Goal: Task Accomplishment & Management: Manage account settings

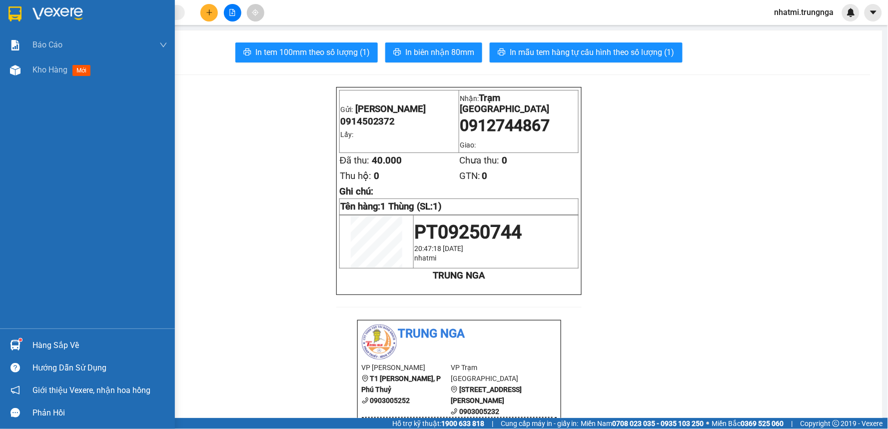
drag, startPoint x: 56, startPoint y: 73, endPoint x: 150, endPoint y: 29, distance: 103.5
click at [57, 73] on span "Kho hàng" at bounding box center [49, 69] width 35 height 9
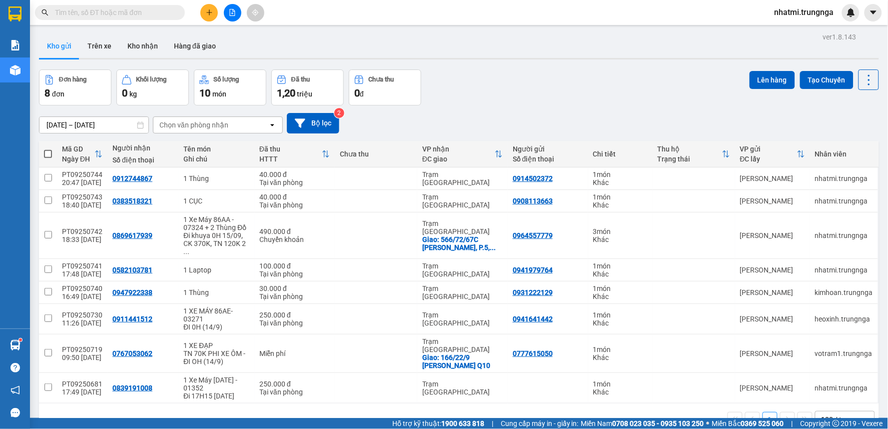
click at [153, 8] on input "text" at bounding box center [114, 12] width 118 height 11
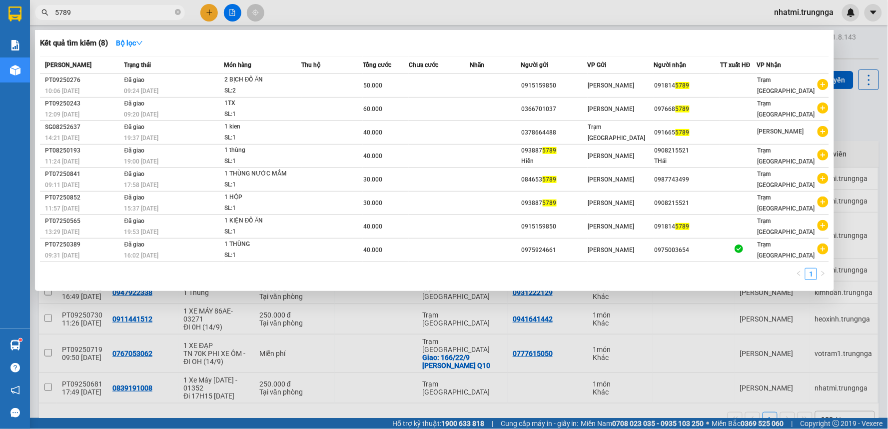
drag, startPoint x: 83, startPoint y: 15, endPoint x: 42, endPoint y: 23, distance: 41.4
click at [42, 21] on div "Kết quả tìm kiếm ( 8 ) Bộ lọc Mã ĐH Trạng thái Món hàng Thu hộ Tổng cước Chưa c…" at bounding box center [97, 12] width 195 height 17
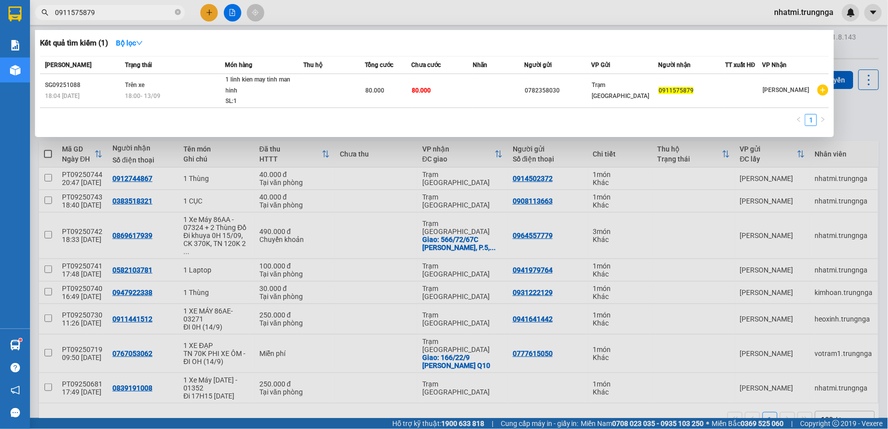
type input "0911575879"
drag, startPoint x: 356, startPoint y: 200, endPoint x: 293, endPoint y: 134, distance: 91.2
click at [356, 197] on div at bounding box center [444, 214] width 888 height 429
click at [176, 11] on icon "close-circle" at bounding box center [178, 12] width 6 height 6
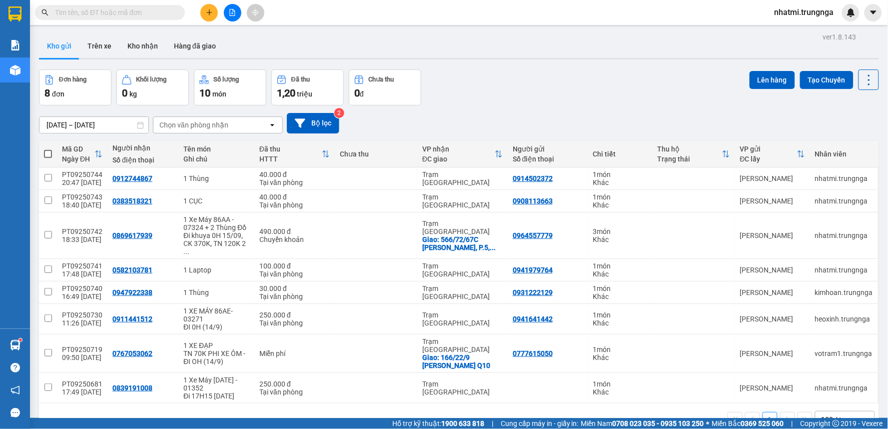
click at [105, 15] on input "text" at bounding box center [114, 12] width 118 height 11
click at [211, 14] on icon "plus" at bounding box center [209, 12] width 7 height 7
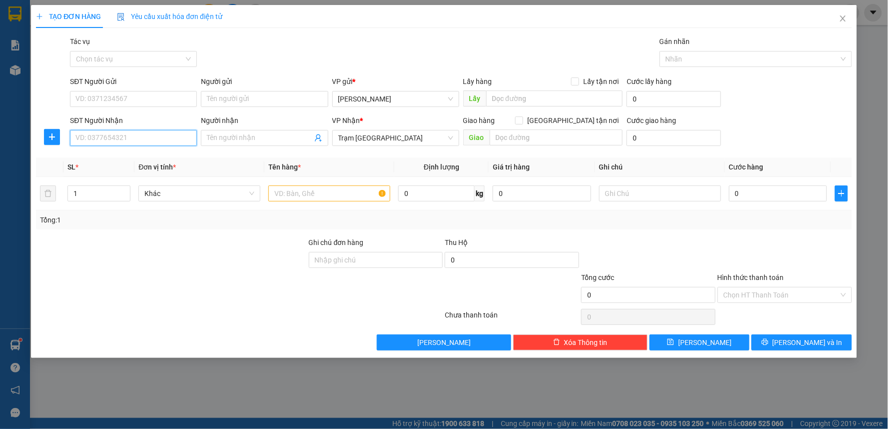
click at [151, 136] on input "SĐT Người Nhận" at bounding box center [133, 138] width 127 height 16
type input "0946688472"
click at [120, 161] on div "0946688472" at bounding box center [133, 157] width 115 height 11
type input "50.000"
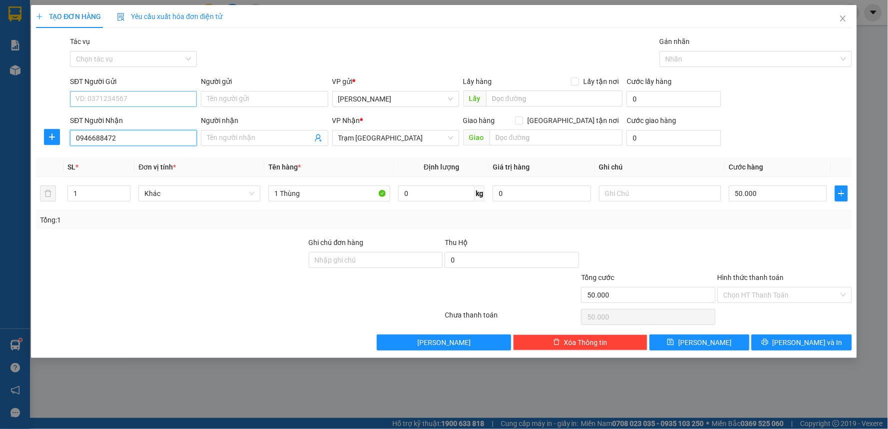
type input "0946688472"
click at [127, 94] on input "SĐT Người Gửi" at bounding box center [133, 99] width 127 height 16
click at [135, 121] on div "0906690189" at bounding box center [133, 118] width 115 height 11
type input "0906690189"
click at [790, 296] on input "Hình thức thanh toán" at bounding box center [781, 294] width 115 height 15
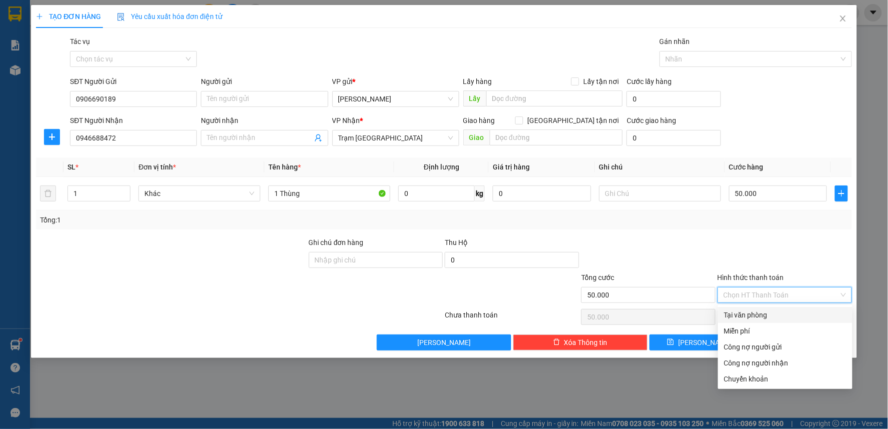
click at [755, 316] on div "Tại văn phòng" at bounding box center [785, 314] width 122 height 11
type input "0"
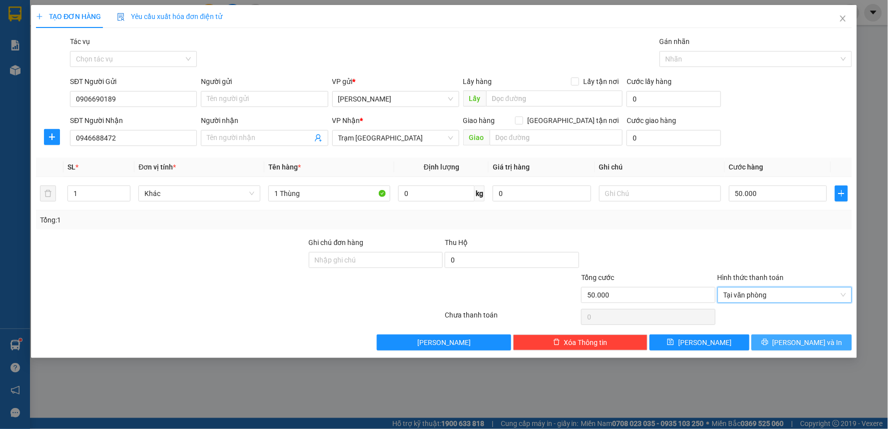
click at [768, 342] on icon "printer" at bounding box center [765, 342] width 6 height 6
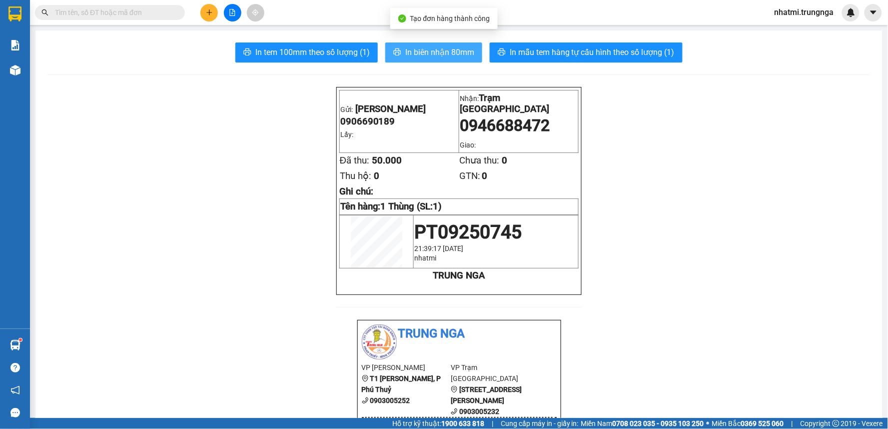
click at [451, 47] on span "In biên nhận 80mm" at bounding box center [439, 52] width 69 height 12
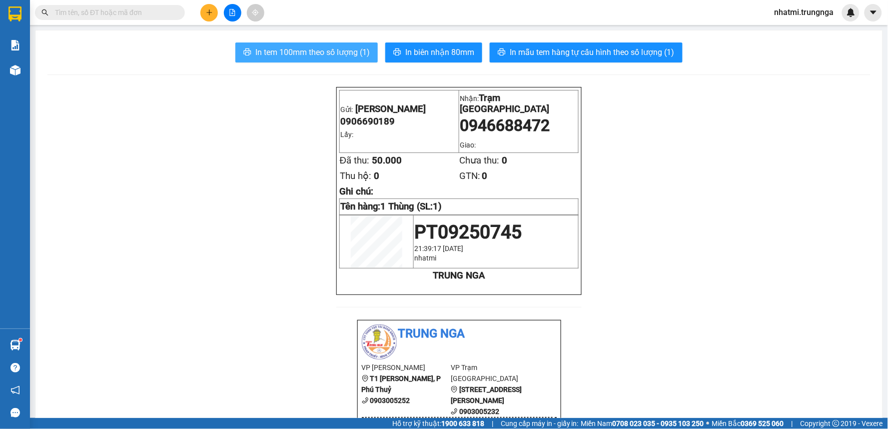
click at [337, 57] on span "In tem 100mm theo số lượng (1)" at bounding box center [312, 52] width 114 height 12
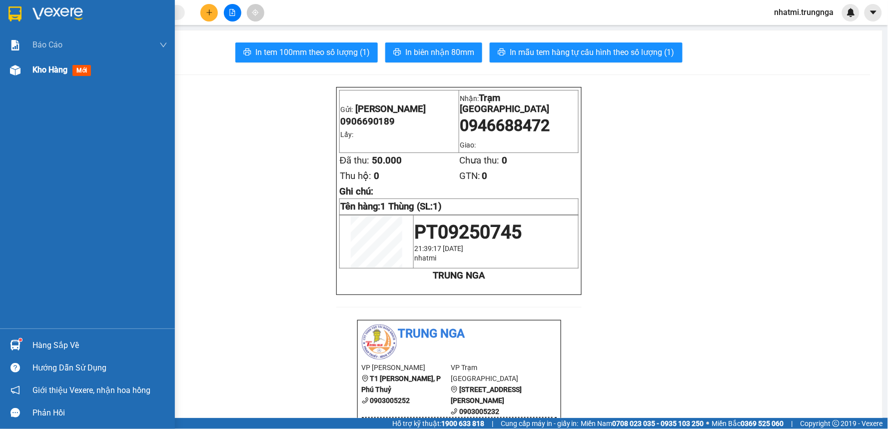
click at [70, 60] on div "Kho hàng mới" at bounding box center [99, 69] width 135 height 25
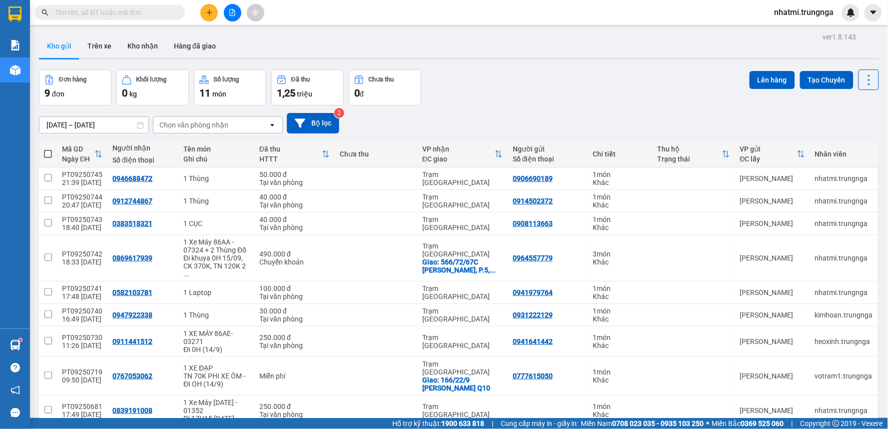
click at [119, 11] on input "text" at bounding box center [114, 12] width 118 height 11
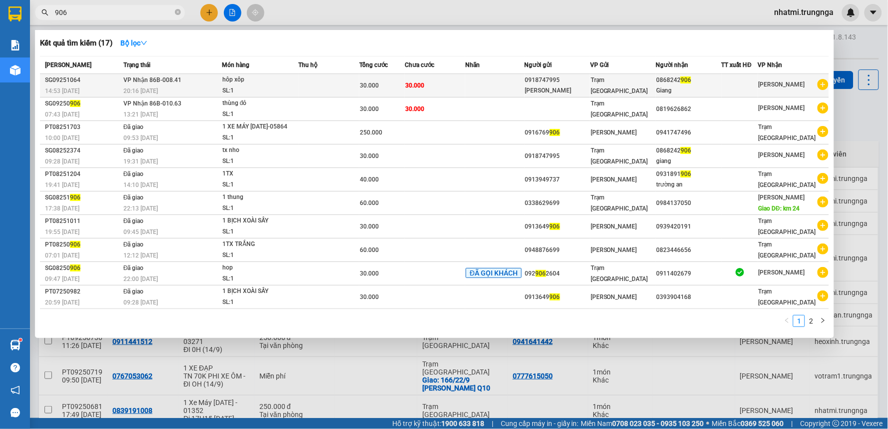
type input "906"
click at [523, 86] on td at bounding box center [494, 85] width 59 height 23
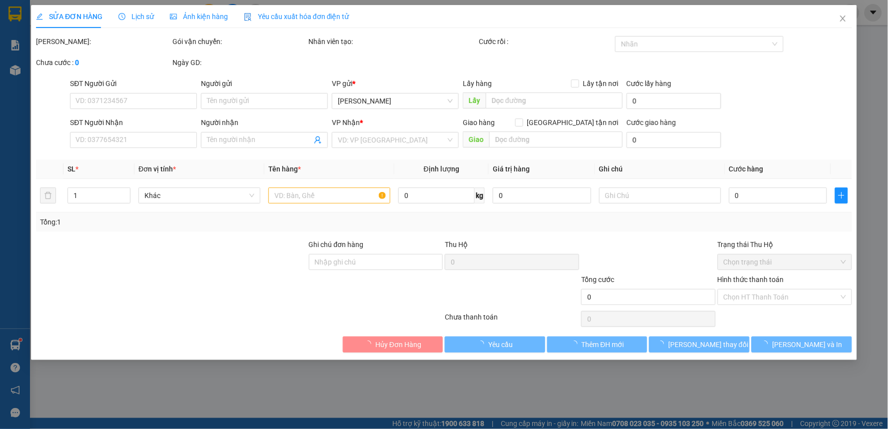
type input "0918747995"
type input "Lê Ngọc"
type input "0868242906"
type input "Giang"
type input "30.000"
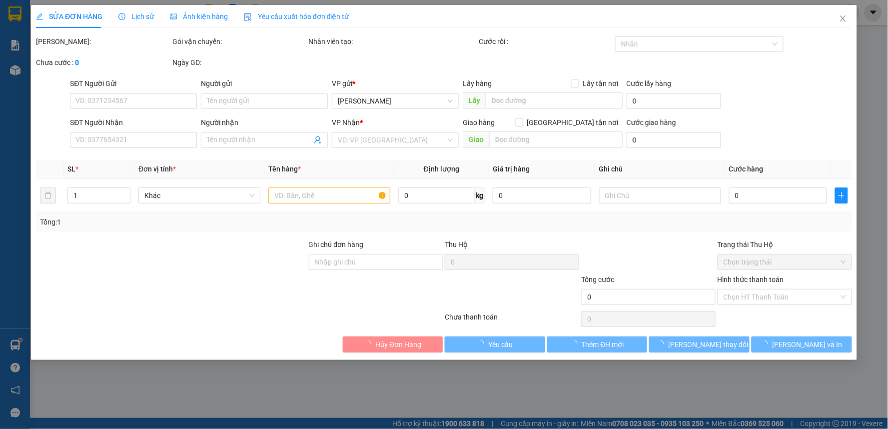
type input "30.000"
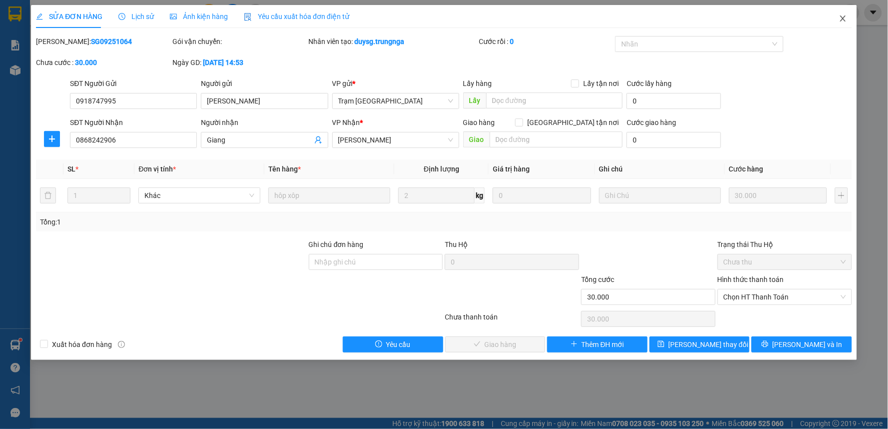
click at [839, 18] on icon "close" at bounding box center [843, 18] width 8 height 8
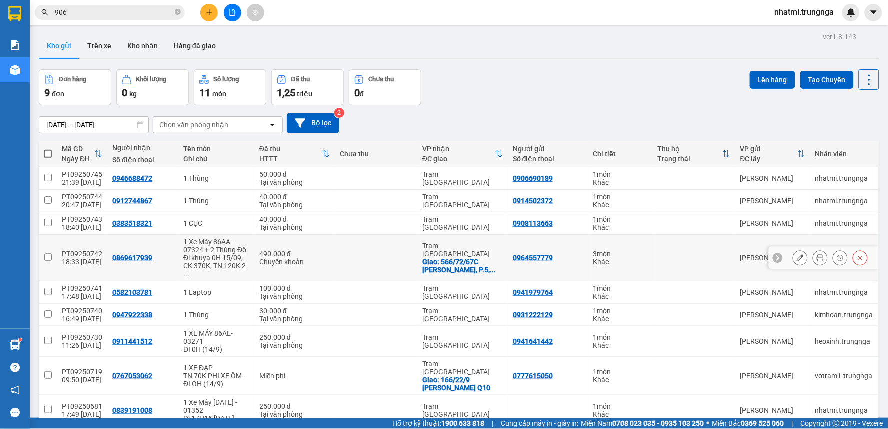
scroll to position [46, 0]
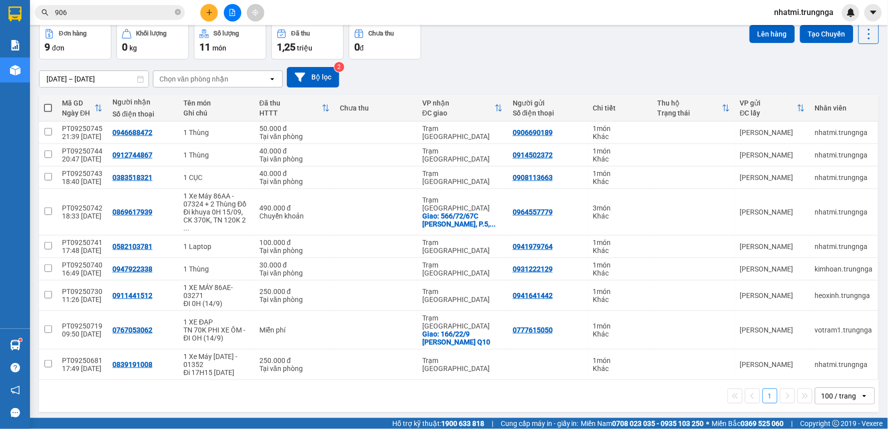
click at [835, 391] on div "100 / trang" at bounding box center [839, 396] width 35 height 10
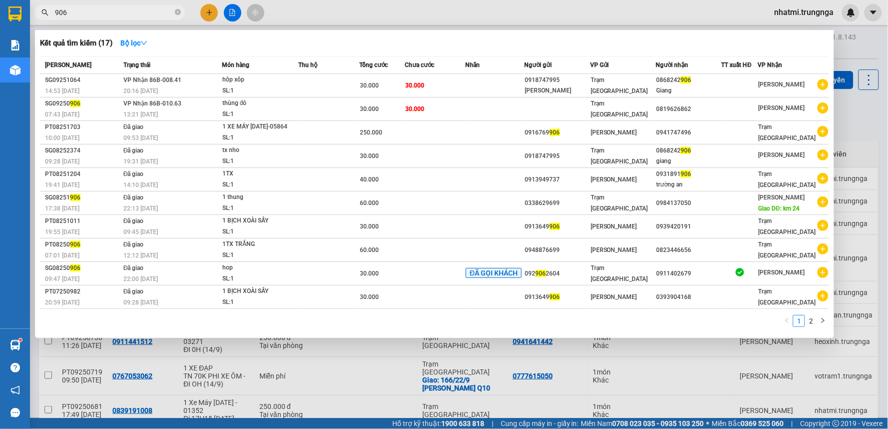
click at [148, 16] on input "906" at bounding box center [114, 12] width 118 height 11
click at [128, 11] on input "906" at bounding box center [114, 12] width 118 height 11
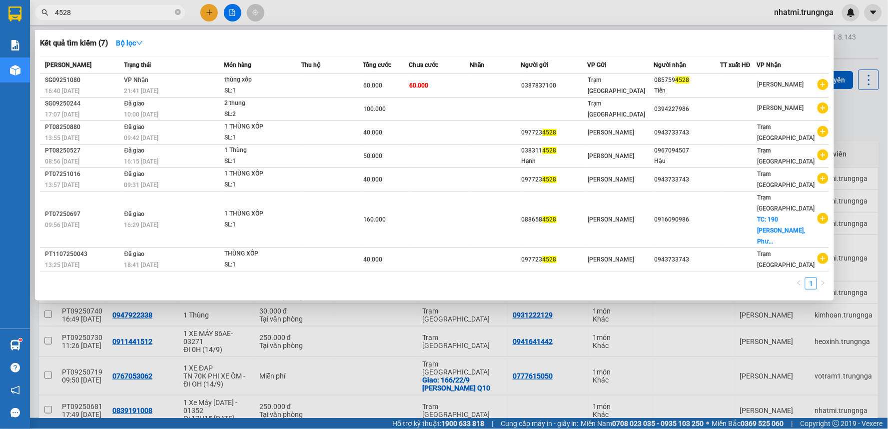
type input "4528"
drag, startPoint x: 520, startPoint y: 385, endPoint x: 520, endPoint y: 375, distance: 9.5
click at [520, 384] on div at bounding box center [444, 214] width 888 height 429
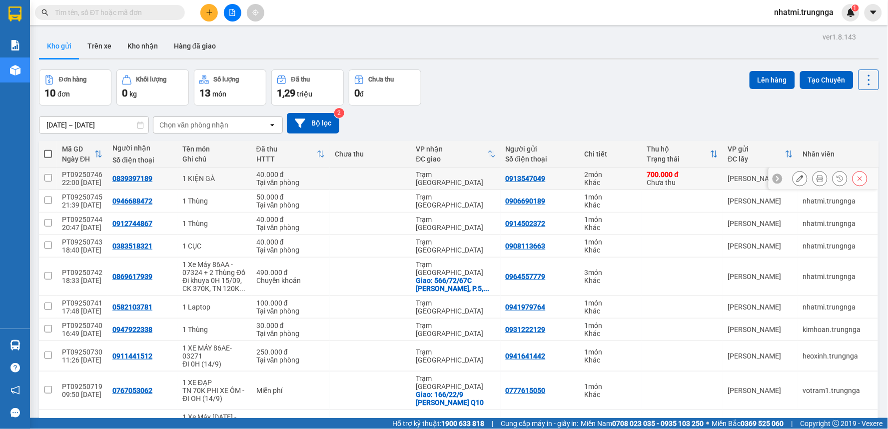
click at [817, 178] on icon at bounding box center [820, 178] width 7 height 7
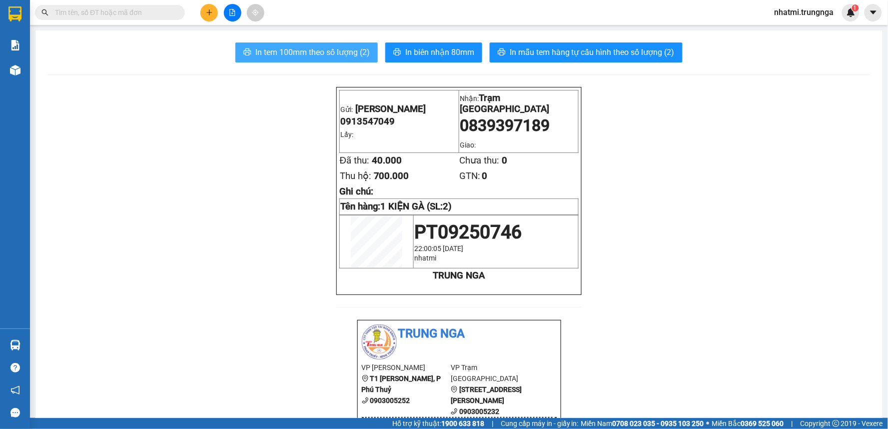
click at [339, 53] on span "In tem 100mm theo số lượng (2)" at bounding box center [312, 52] width 114 height 12
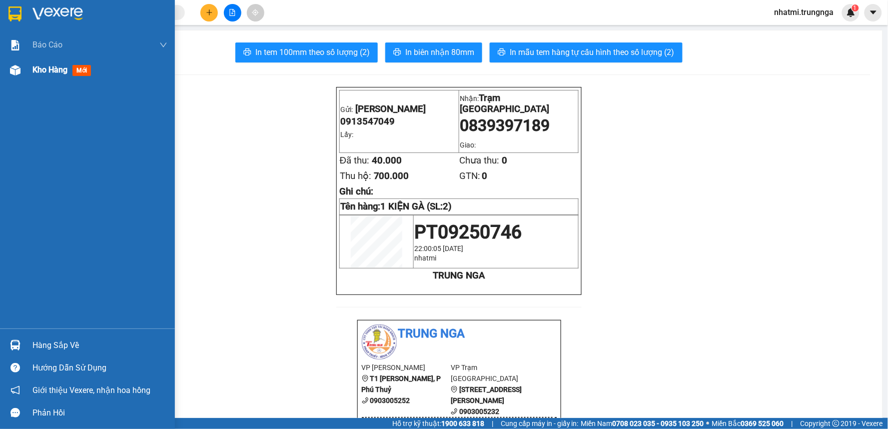
click at [55, 65] on span "Kho hàng" at bounding box center [49, 69] width 35 height 9
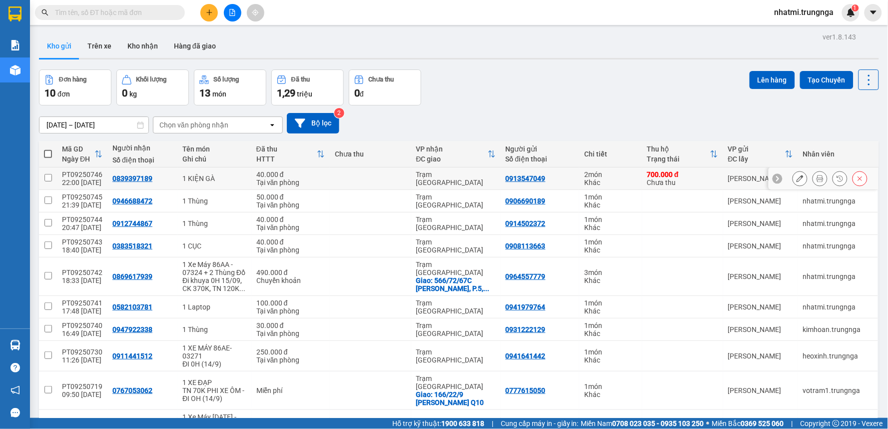
click at [797, 180] on icon at bounding box center [800, 178] width 7 height 7
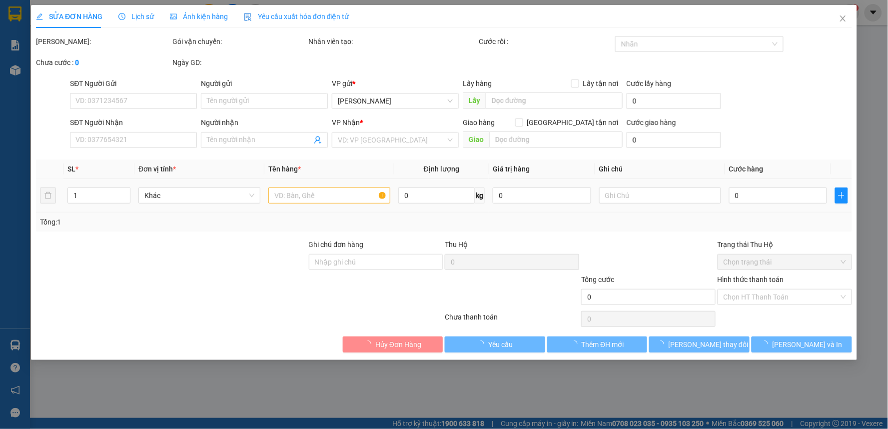
type input "0913547049"
type input "0839397189"
type input "40.000"
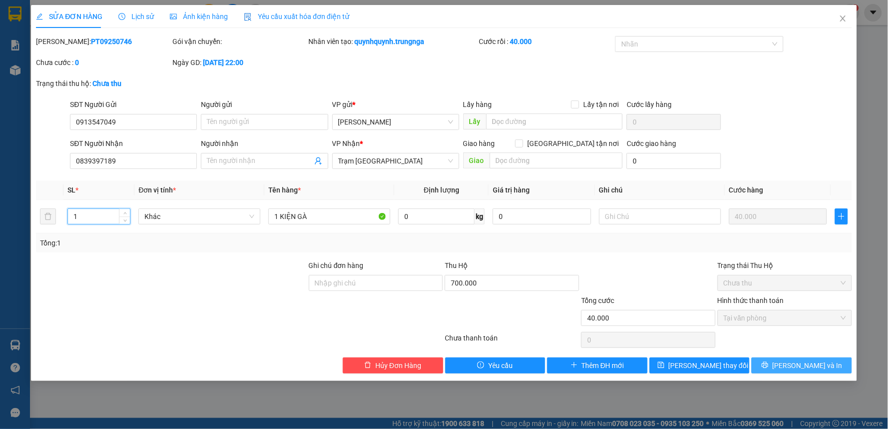
type input "1"
click at [778, 361] on button "Lưu và In" at bounding box center [802, 365] width 100 height 16
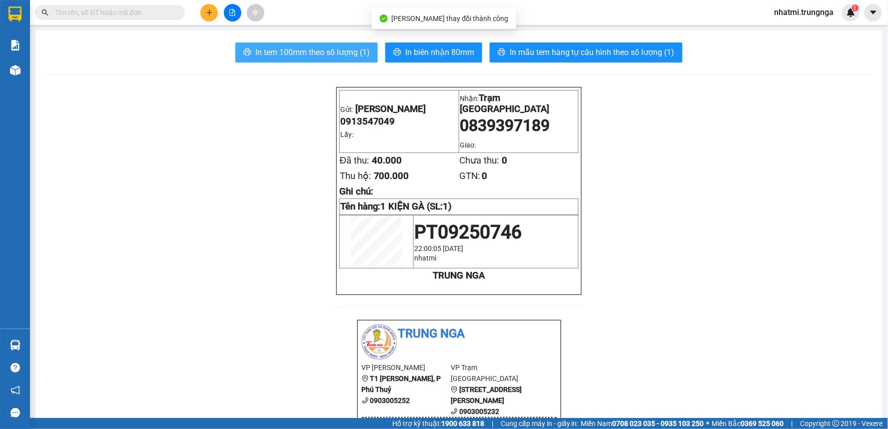
drag, startPoint x: 342, startPoint y: 60, endPoint x: 316, endPoint y: 61, distance: 26.0
click at [342, 58] on button "In tem 100mm theo số lượng (1)" at bounding box center [306, 52] width 142 height 20
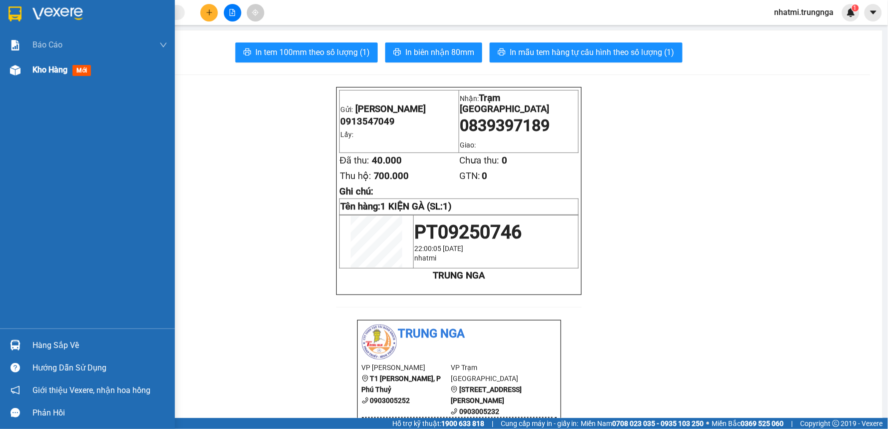
click at [20, 67] on div at bounding box center [14, 69] width 17 height 17
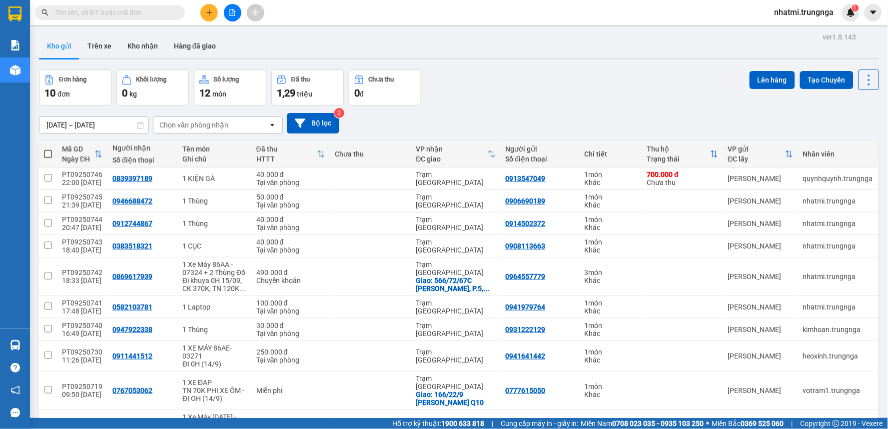
click at [808, 6] on span "nhatmi.trungnga" at bounding box center [804, 12] width 75 height 12
click at [798, 37] on li "Đăng xuất" at bounding box center [803, 31] width 77 height 16
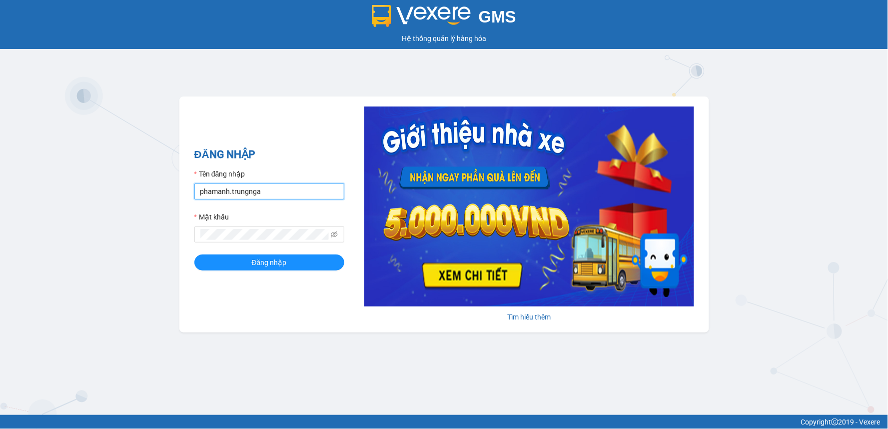
drag, startPoint x: 221, startPoint y: 192, endPoint x: 225, endPoint y: 195, distance: 5.1
click at [221, 192] on input "phamanh.trungnga" at bounding box center [269, 191] width 150 height 16
drag, startPoint x: 229, startPoint y: 193, endPoint x: 182, endPoint y: 197, distance: 47.2
click at [182, 197] on div "ĐĂNG NHẬP Tên đăng nhập phamanh.trungnga Mật khẩu Đăng nhập [PERSON_NAME] thêm" at bounding box center [444, 214] width 530 height 236
type input "ngocdieu.trungnga"
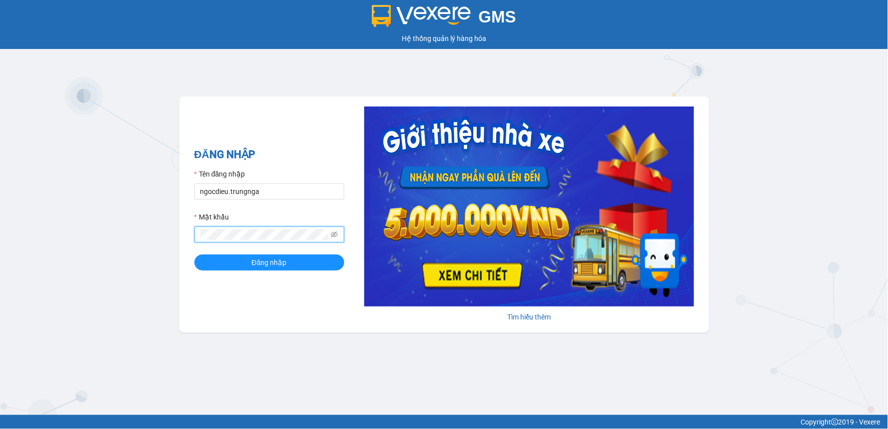
click at [182, 251] on div "ĐĂNG NHẬP Tên đăng nhập ngocdieu.trungnga Mật khẩu Đăng nhập [PERSON_NAME] thêm" at bounding box center [444, 214] width 530 height 236
drag, startPoint x: 251, startPoint y: 268, endPoint x: 212, endPoint y: 265, distance: 38.6
click at [251, 268] on button "Đăng nhập" at bounding box center [269, 262] width 150 height 16
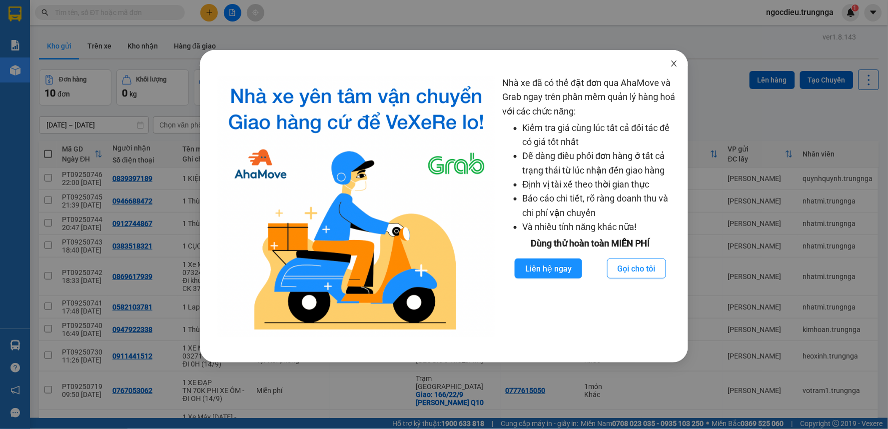
click at [670, 62] on span "Close" at bounding box center [674, 64] width 28 height 28
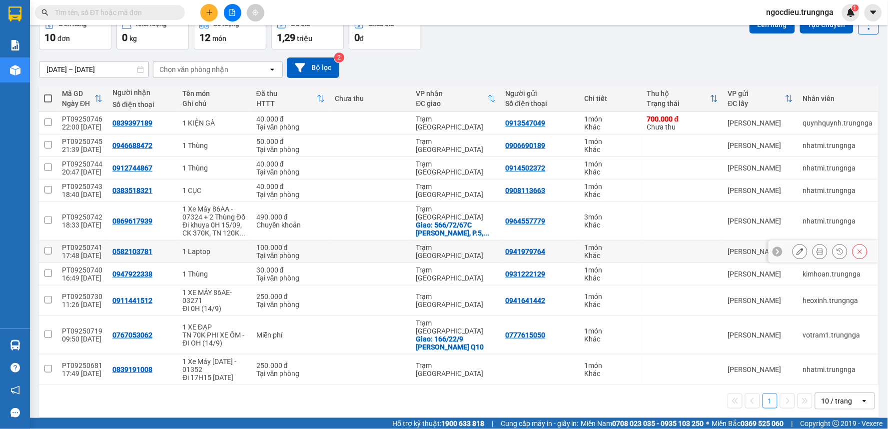
scroll to position [63, 0]
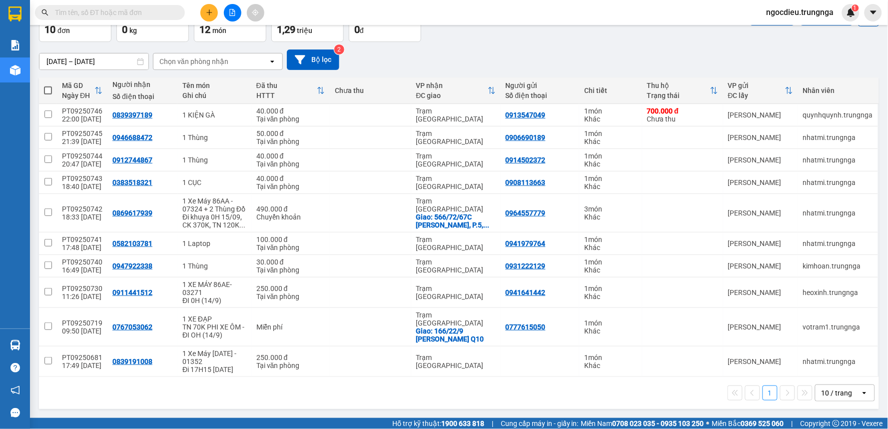
click at [822, 391] on div "10 / trang" at bounding box center [837, 393] width 31 height 10
click at [812, 371] on div "100 / trang" at bounding box center [837, 372] width 60 height 18
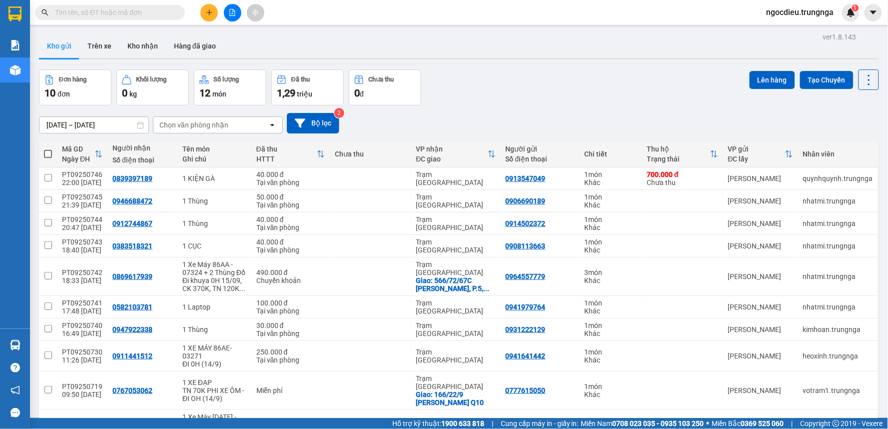
click at [101, 15] on input "text" at bounding box center [114, 12] width 118 height 11
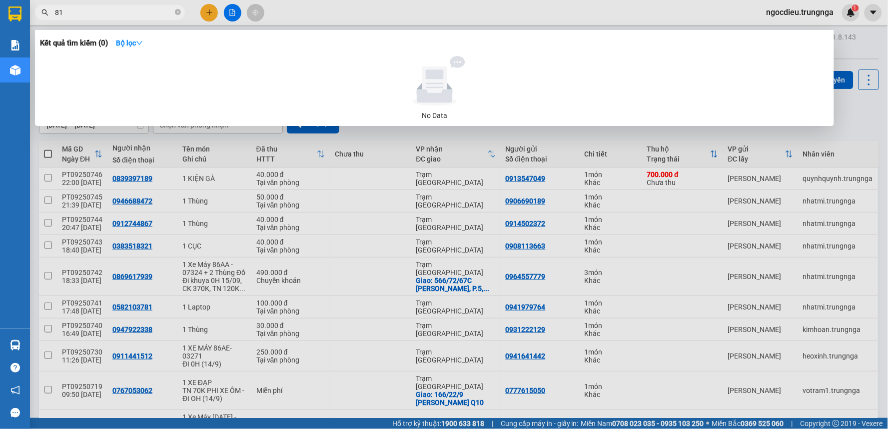
type input "8"
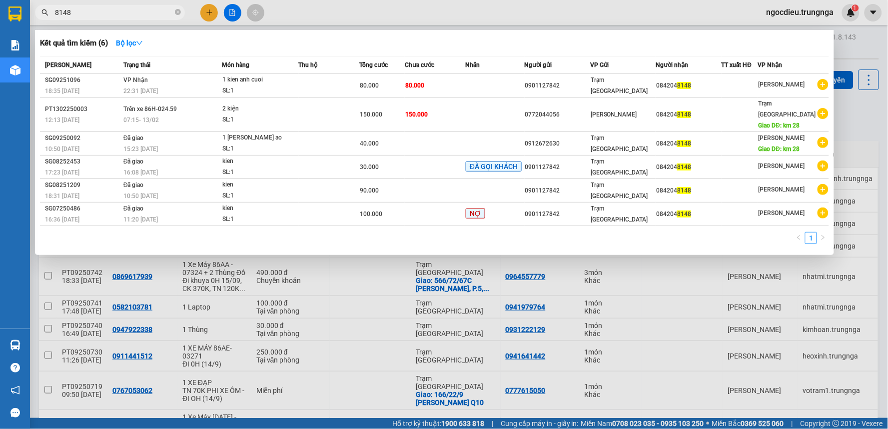
type input "8148"
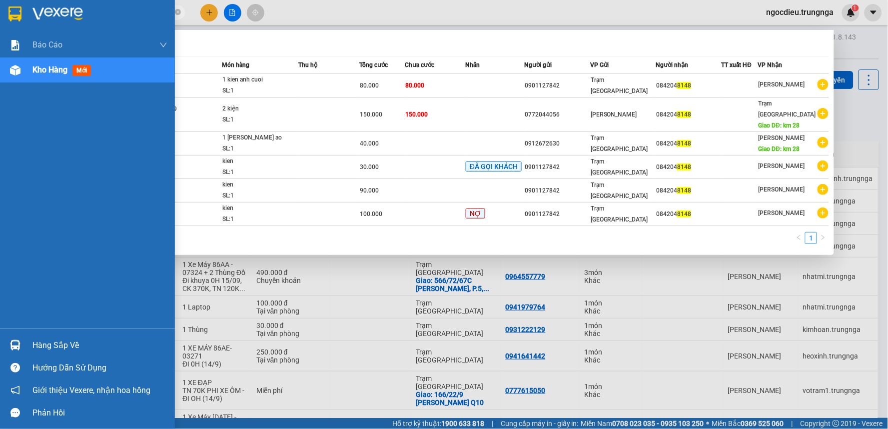
click at [48, 69] on span "Kho hàng" at bounding box center [49, 69] width 35 height 9
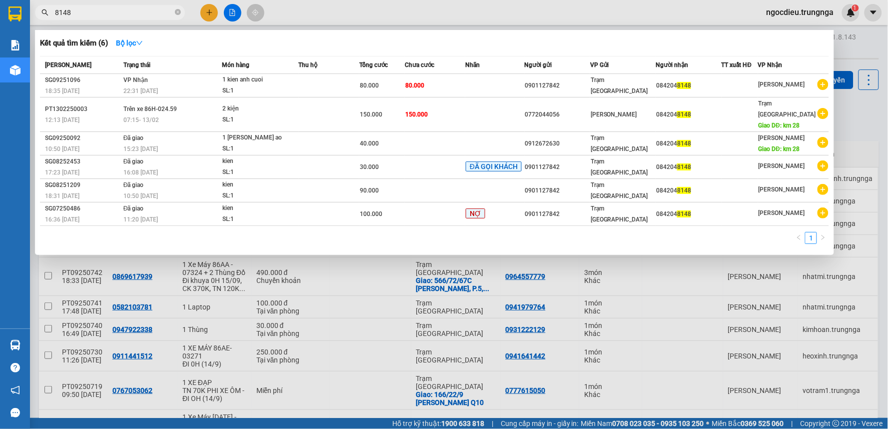
click at [328, 15] on div at bounding box center [444, 214] width 888 height 429
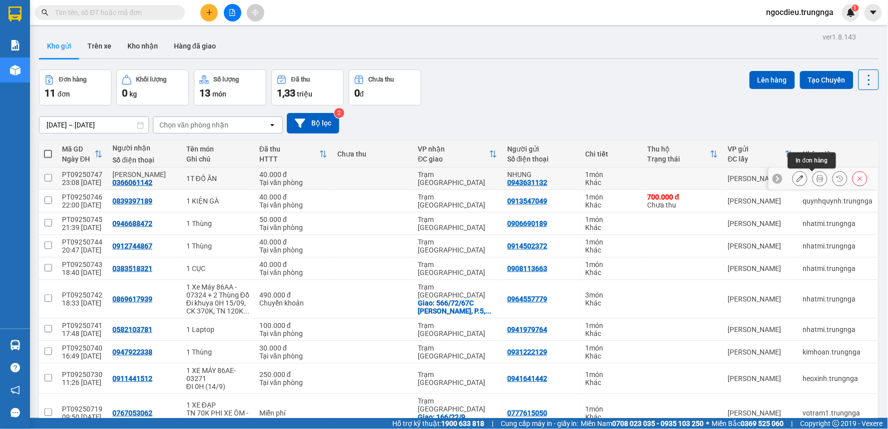
click at [813, 173] on button at bounding box center [820, 178] width 14 height 17
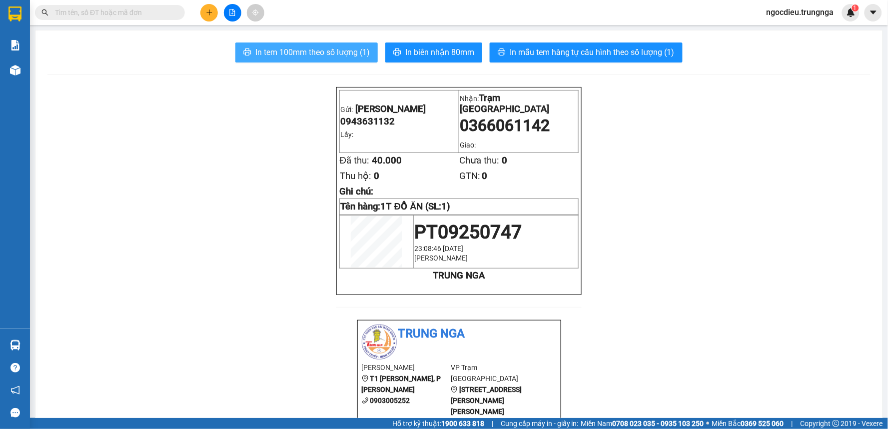
click at [337, 48] on span "In tem 100mm theo số lượng (1)" at bounding box center [312, 52] width 114 height 12
click at [336, 48] on span "In tem 100mm theo số lượng (1)" at bounding box center [312, 52] width 114 height 12
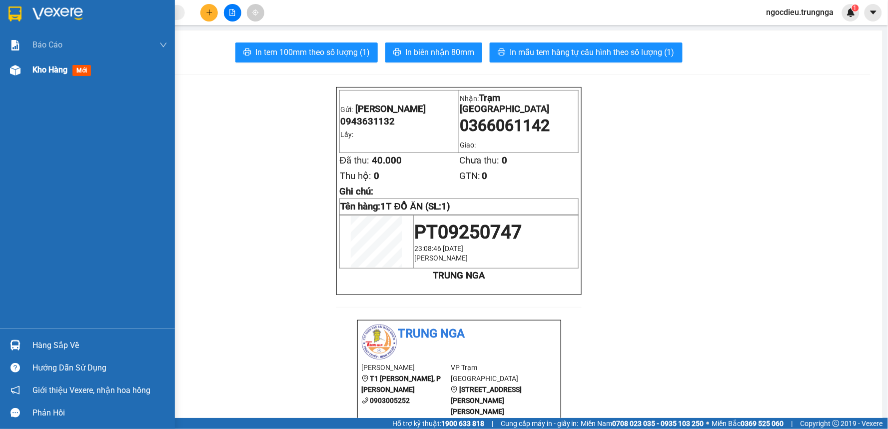
click at [37, 72] on span "Kho hàng" at bounding box center [49, 69] width 35 height 9
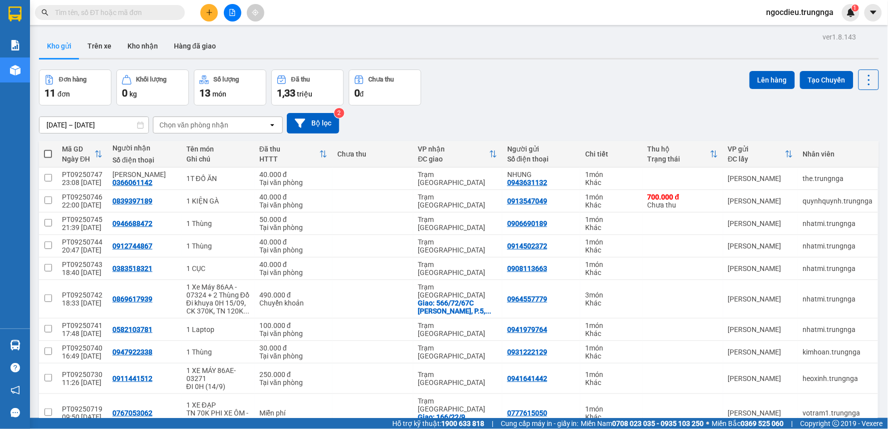
click at [777, 13] on span "ngocdieu.trungnga" at bounding box center [800, 12] width 83 height 12
click at [783, 26] on span "Đăng xuất" at bounding box center [804, 30] width 63 height 11
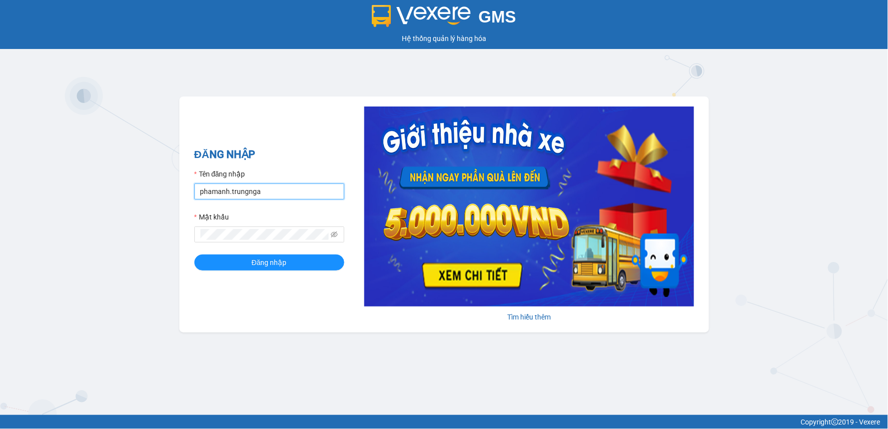
click at [227, 187] on input "phamanh.trungnga" at bounding box center [269, 191] width 150 height 16
drag, startPoint x: 228, startPoint y: 191, endPoint x: 191, endPoint y: 183, distance: 37.7
click at [191, 183] on div "ĐĂNG NHẬP Tên đăng nhập phamanh.trungnga Mật khẩu Đăng nhập Tìm hiểu thêm" at bounding box center [444, 214] width 530 height 236
type input "hongphuc1.trungnga"
click at [188, 230] on div "ĐĂNG NHẬP Tên đăng nhập hongphuc1.trungnga Mật khẩu Đăng nhập Tìm hiểu thêm" at bounding box center [444, 214] width 530 height 236
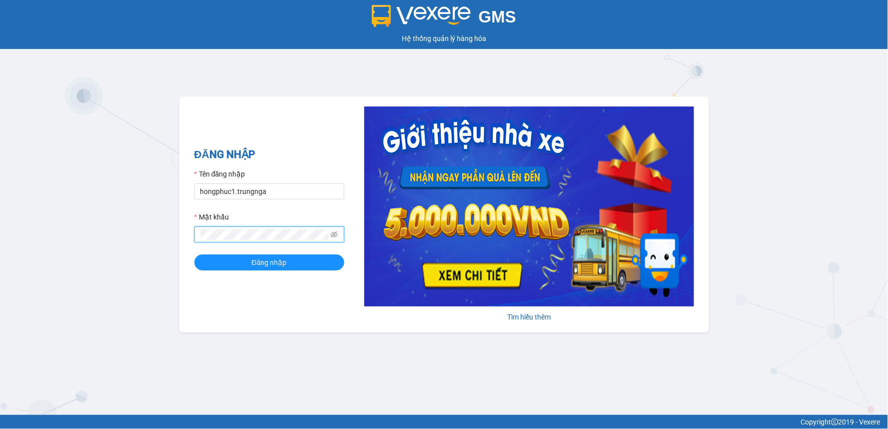
click at [194, 254] on button "Đăng nhập" at bounding box center [269, 262] width 150 height 16
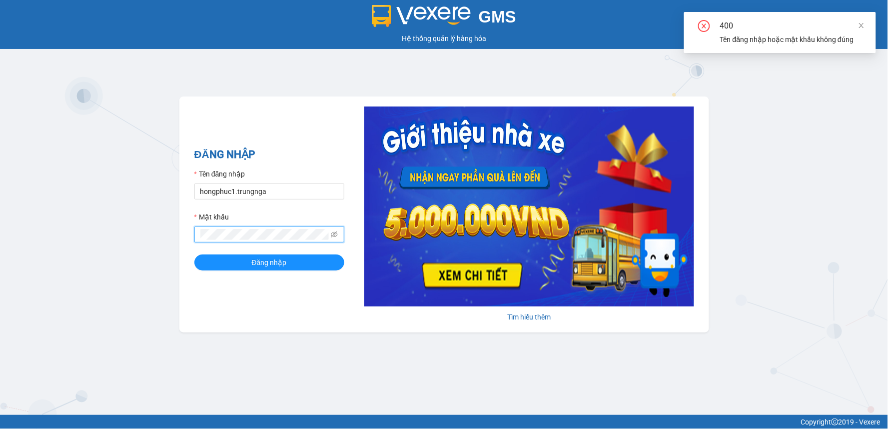
click at [194, 254] on button "Đăng nhập" at bounding box center [269, 262] width 150 height 16
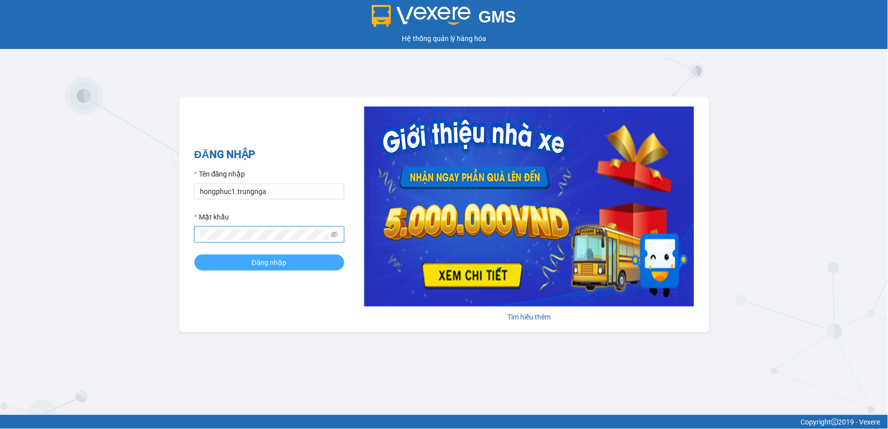
click at [194, 254] on button "Đăng nhập" at bounding box center [269, 262] width 150 height 16
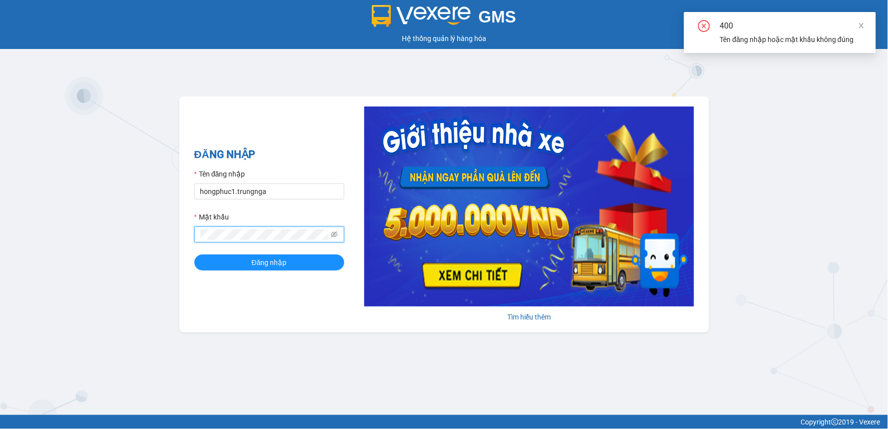
click at [823, 151] on div "GMS Hệ thống quản lý hàng hóa ĐĂNG NHẬP Tên đăng nhập hongphuc1.trungnga Mật kh…" at bounding box center [444, 207] width 888 height 415
click at [337, 235] on icon "eye-invisible" at bounding box center [334, 234] width 7 height 7
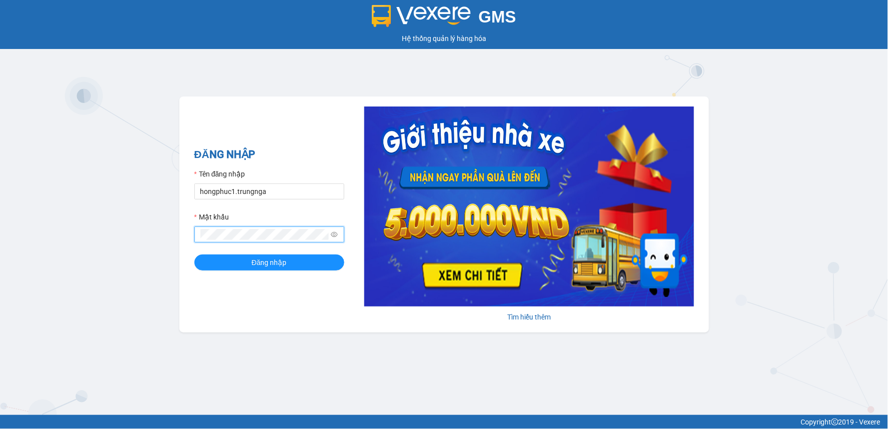
click at [194, 254] on button "Đăng nhập" at bounding box center [269, 262] width 150 height 16
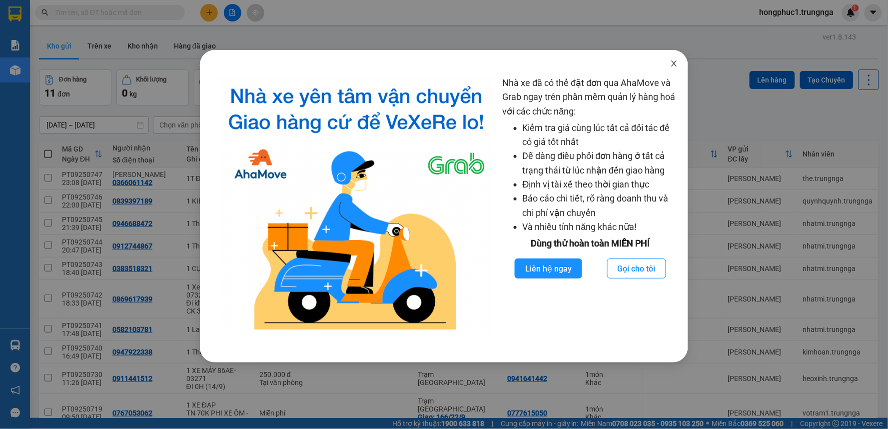
click at [673, 65] on icon "close" at bounding box center [674, 63] width 8 height 8
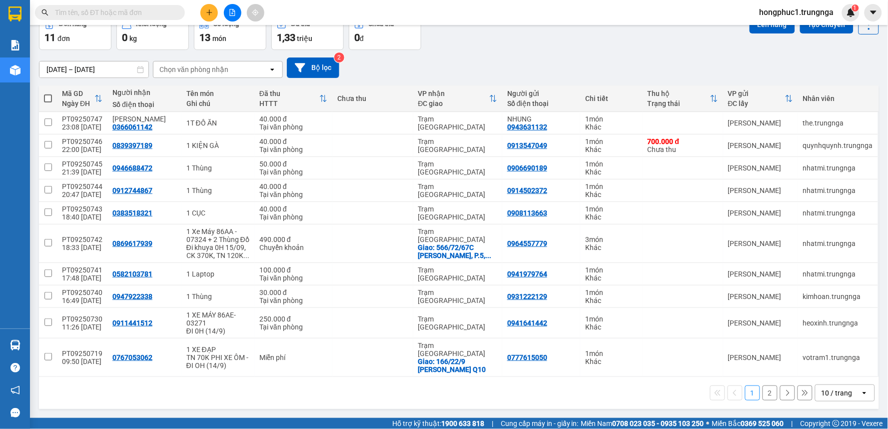
scroll to position [56, 0]
click at [763, 386] on button "2" at bounding box center [770, 392] width 15 height 15
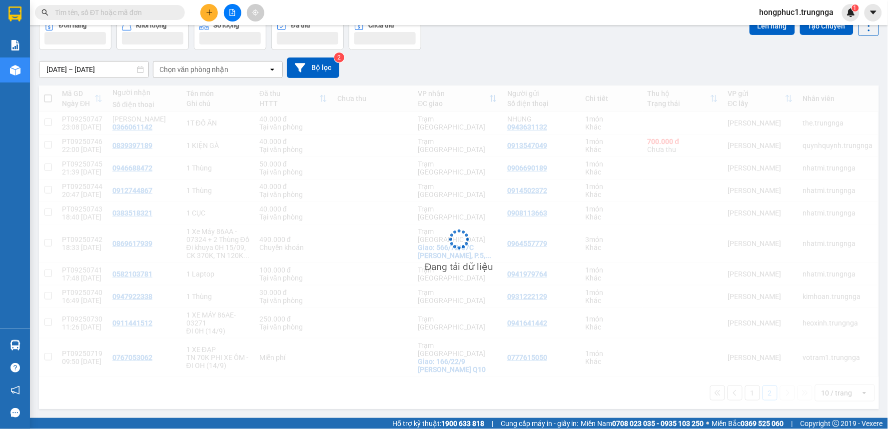
scroll to position [46, 0]
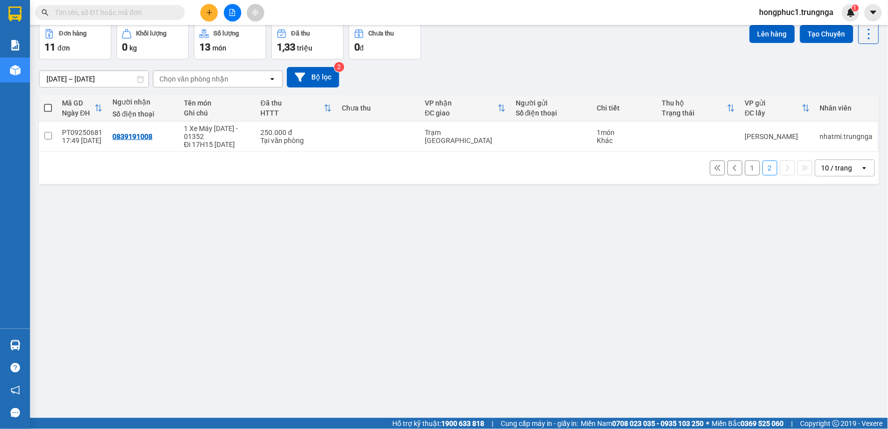
click at [714, 171] on icon at bounding box center [717, 167] width 7 height 7
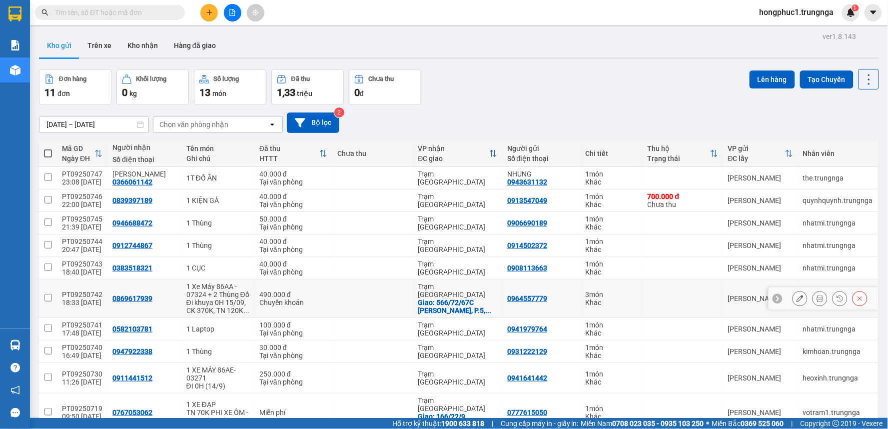
scroll to position [56, 0]
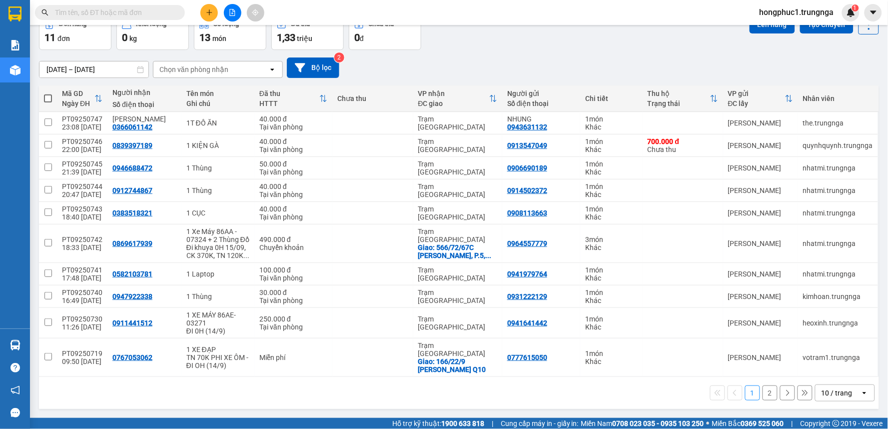
click at [838, 395] on div "10 / trang" at bounding box center [837, 393] width 31 height 10
click at [835, 365] on div "100 / trang" at bounding box center [837, 372] width 60 height 18
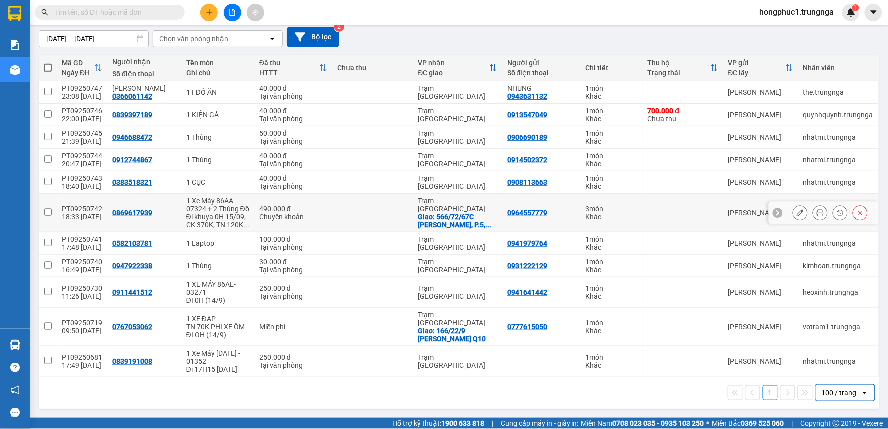
scroll to position [0, 0]
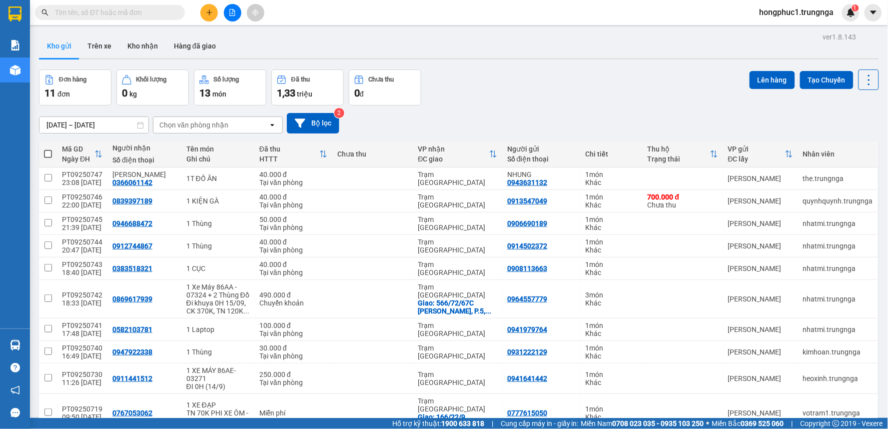
click at [51, 151] on span at bounding box center [48, 154] width 8 height 8
click at [48, 149] on input "checkbox" at bounding box center [48, 149] width 0 height 0
checkbox input "true"
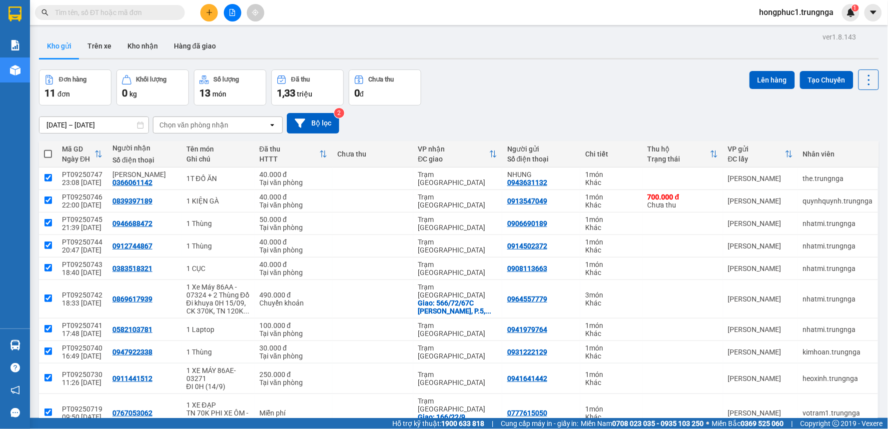
checkbox input "true"
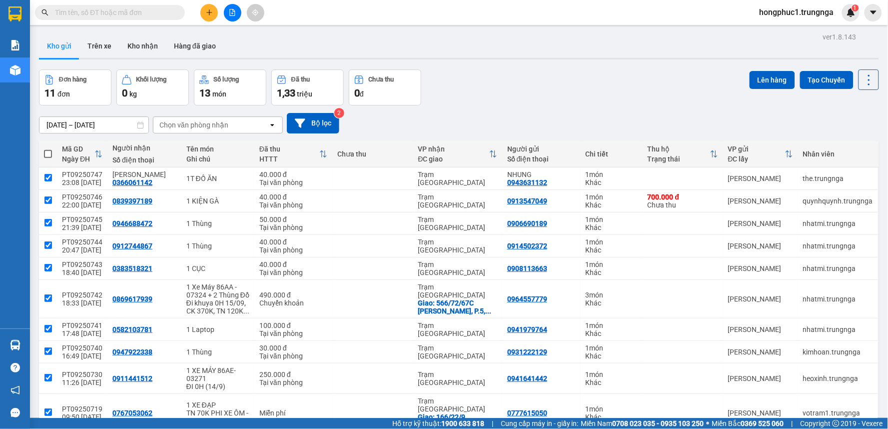
checkbox input "true"
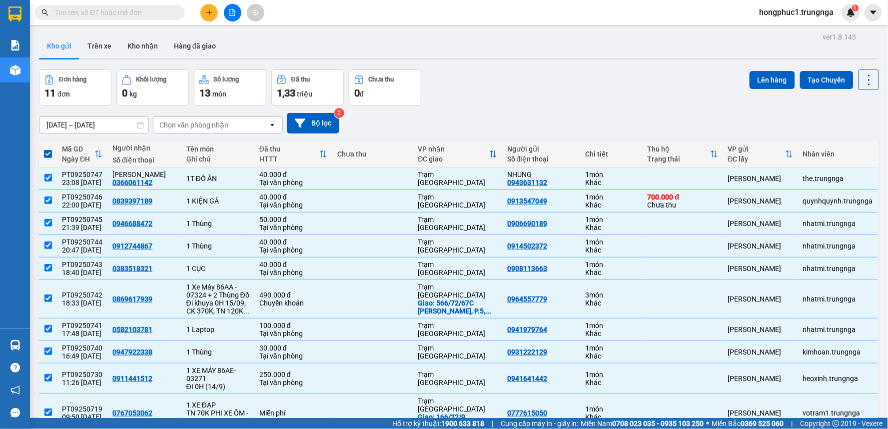
click at [49, 152] on span at bounding box center [48, 154] width 8 height 8
click at [48, 149] on input "checkbox" at bounding box center [48, 149] width 0 height 0
checkbox input "false"
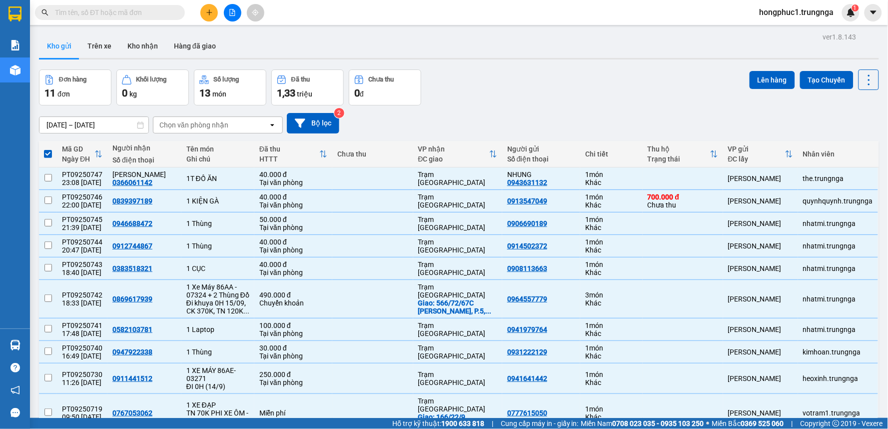
checkbox input "false"
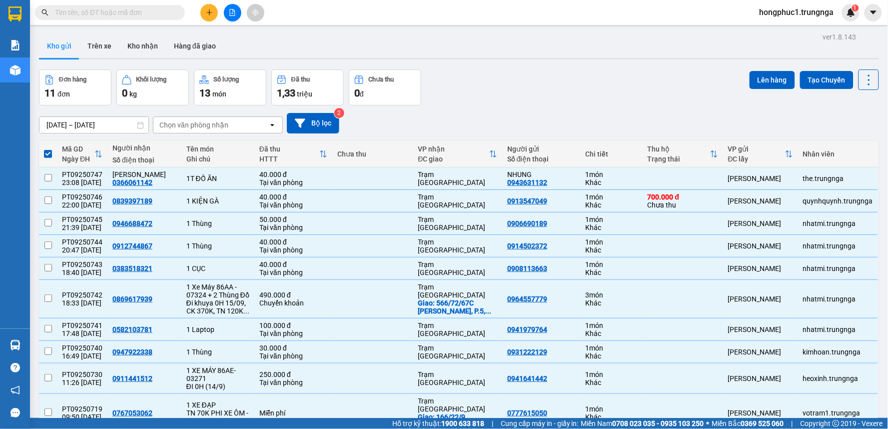
checkbox input "false"
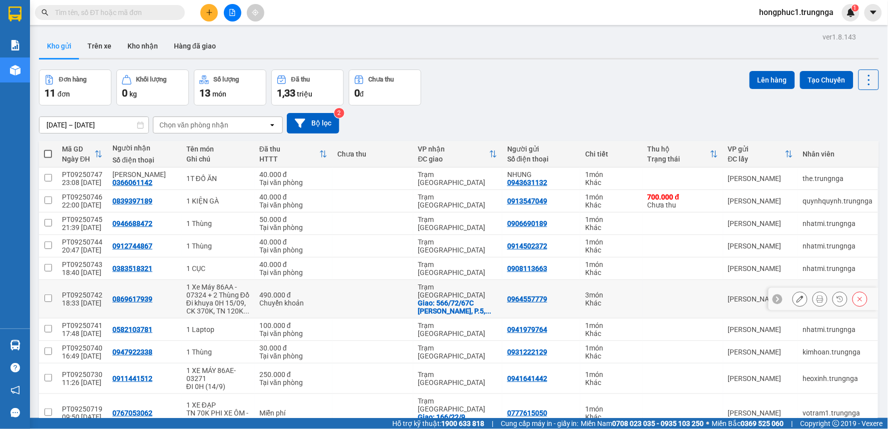
click at [46, 301] on input "checkbox" at bounding box center [47, 297] width 7 height 7
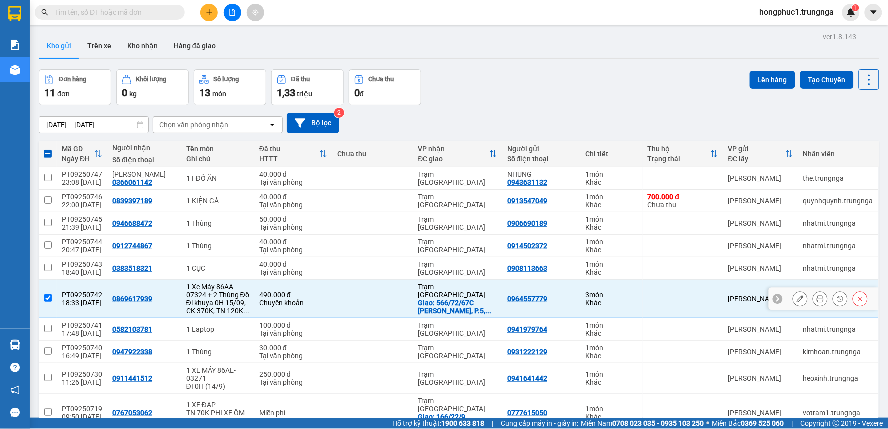
click at [50, 301] on input "checkbox" at bounding box center [47, 297] width 7 height 7
checkbox input "false"
